Goal: Find specific page/section: Find specific page/section

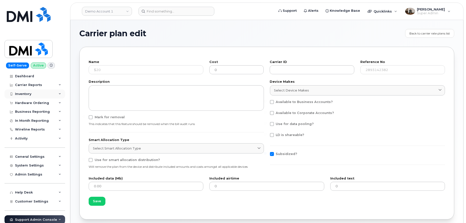
click at [29, 95] on div "Inventory" at bounding box center [23, 94] width 16 height 4
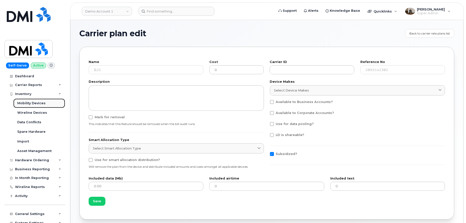
click at [30, 103] on div "Mobility Devices" at bounding box center [31, 103] width 28 height 5
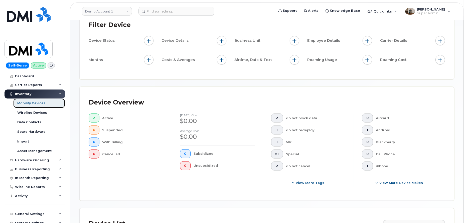
scroll to position [150, 0]
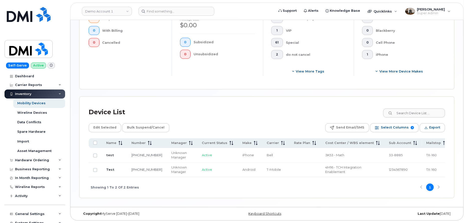
drag, startPoint x: 266, startPoint y: 176, endPoint x: 303, endPoint y: 175, distance: 36.8
click at [303, 175] on tr "Test 513-462-7003 Unknown Manager Active Android T-Mobile 4M16 - TCH Integratio…" at bounding box center [327, 170] width 477 height 15
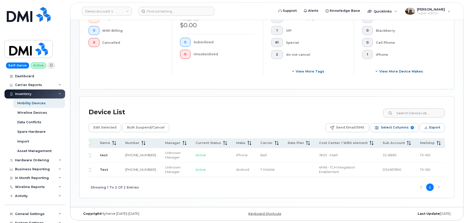
scroll to position [0, 0]
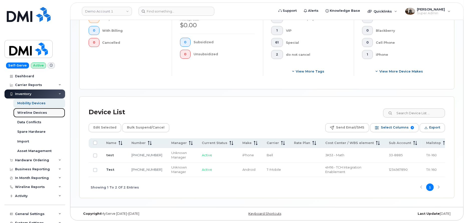
click at [31, 117] on link "Wireline Devices" at bounding box center [39, 113] width 52 height 10
click at [36, 112] on div "Wireline Devices" at bounding box center [32, 113] width 30 height 5
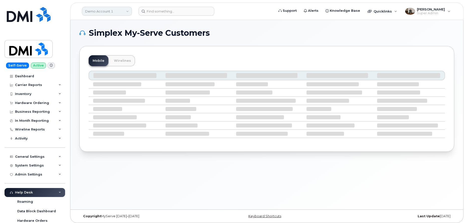
click at [106, 9] on link "Demo Account 1" at bounding box center [107, 11] width 50 height 9
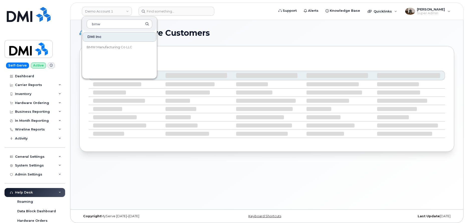
type input "bmw"
click at [110, 49] on link "BMW Manufacturing Co LLC" at bounding box center [120, 47] width 74 height 10
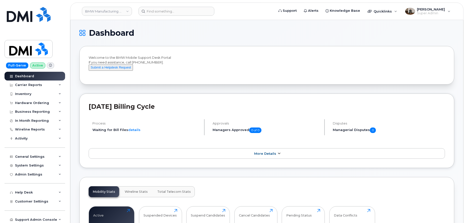
click at [270, 159] on link "More Details" at bounding box center [267, 154] width 357 height 11
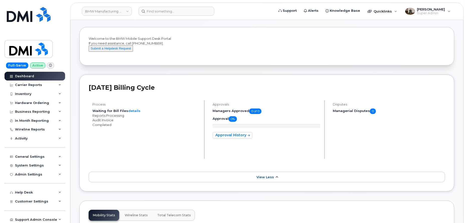
scroll to position [18, 0]
